Goal: Information Seeking & Learning: Learn about a topic

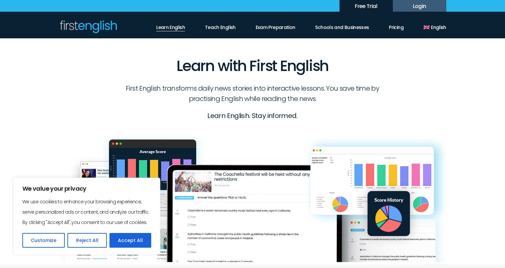
click at [178, 28] on link "Learn English" at bounding box center [170, 25] width 29 height 11
click at [139, 239] on button "Accept All" at bounding box center [130, 240] width 42 height 15
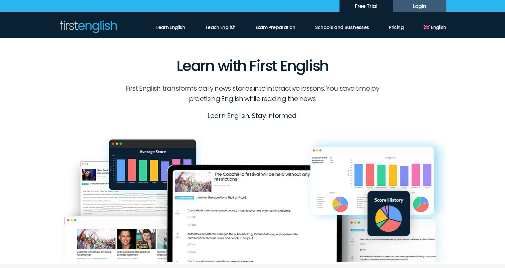
click at [182, 25] on link "Learn English" at bounding box center [170, 25] width 29 height 11
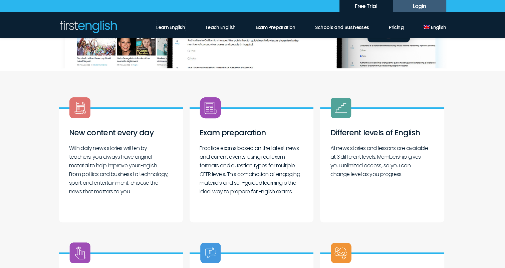
scroll to position [200, 0]
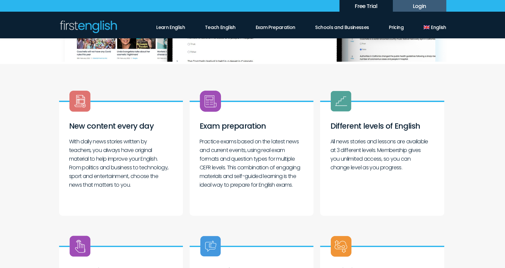
scroll to position [200, 0]
click at [154, 115] on h3 "New content every day" at bounding box center [121, 123] width 104 height 18
click at [96, 114] on h3 "New content every day" at bounding box center [121, 123] width 104 height 18
click at [79, 127] on h3 "New content every day" at bounding box center [121, 123] width 104 height 18
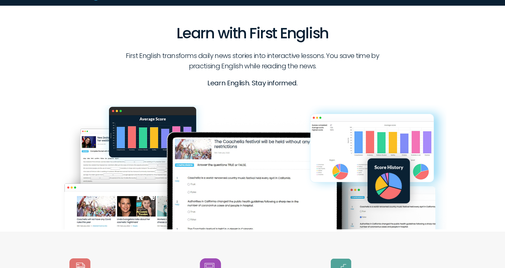
scroll to position [0, 0]
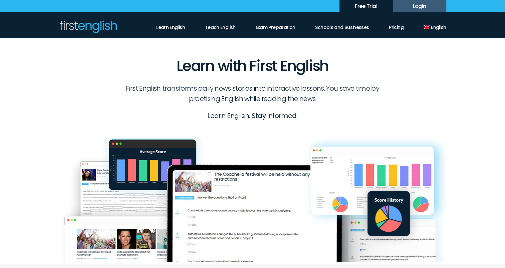
click at [222, 24] on link "Teach English" at bounding box center [220, 25] width 31 height 11
click at [275, 28] on link "Exam Preparation" at bounding box center [276, 25] width 40 height 11
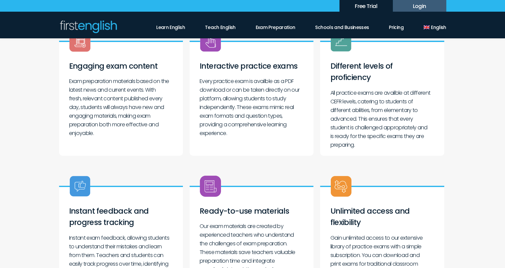
scroll to position [267, 0]
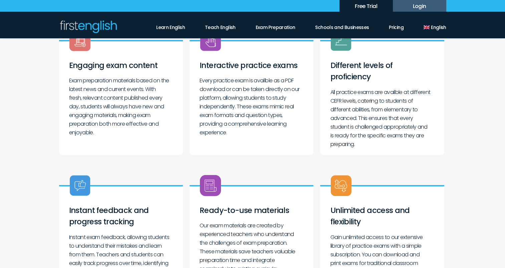
click at [209, 41] on img at bounding box center [211, 41] width 22 height 22
click at [228, 79] on p "Every practice exam is availble as a PDF download or can be taken directly on o…" at bounding box center [252, 106] width 104 height 61
